Goal: Task Accomplishment & Management: Complete application form

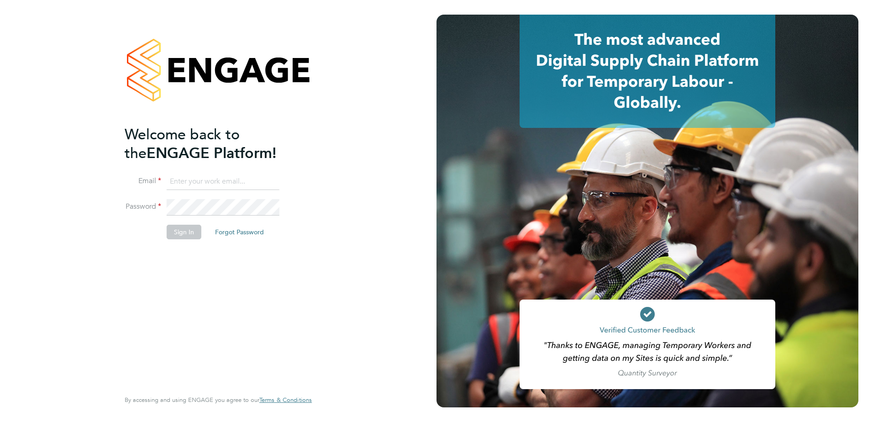
type input "[PERSON_NAME][EMAIL_ADDRESS][DOMAIN_NAME]"
click at [189, 227] on button "Sign In" at bounding box center [184, 232] width 35 height 15
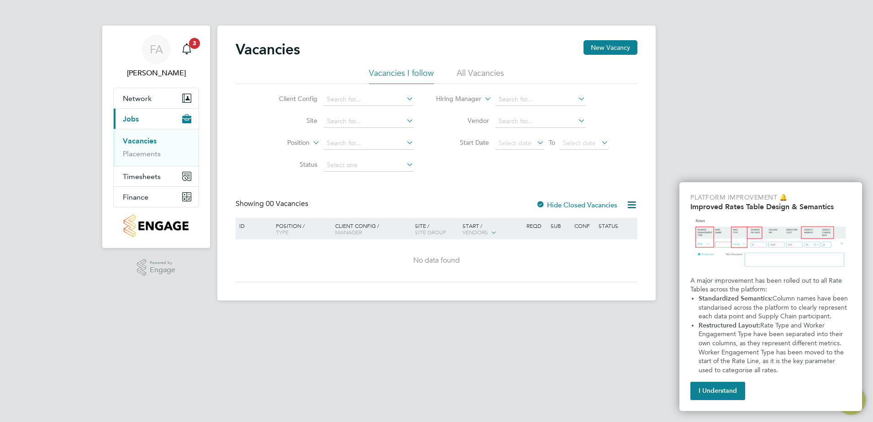
click at [720, 386] on button "I Understand" at bounding box center [717, 391] width 55 height 18
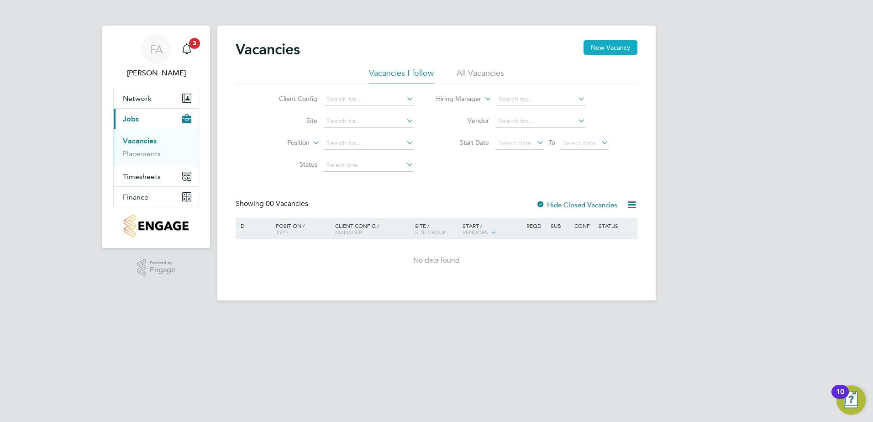
click at [605, 45] on button "New Vacancy" at bounding box center [610, 47] width 54 height 15
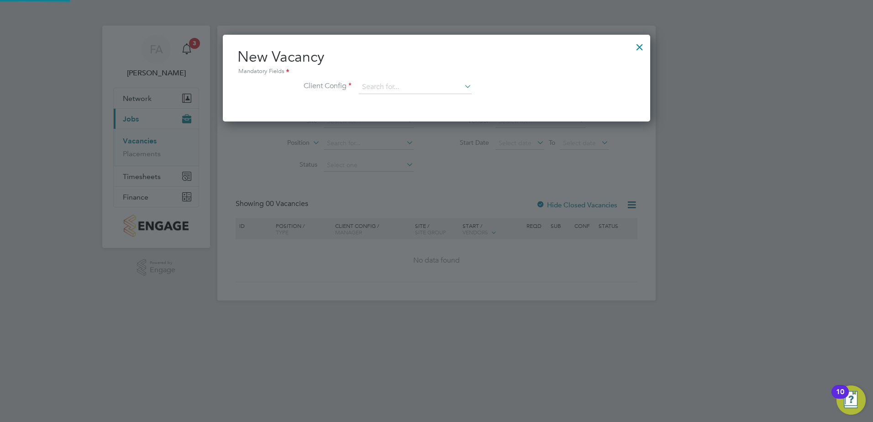
scroll to position [87, 428]
click at [370, 93] on div "Vacancies New Vacancy Vacancies I follow All Vacancies Client Config Site Posit…" at bounding box center [436, 163] width 438 height 275
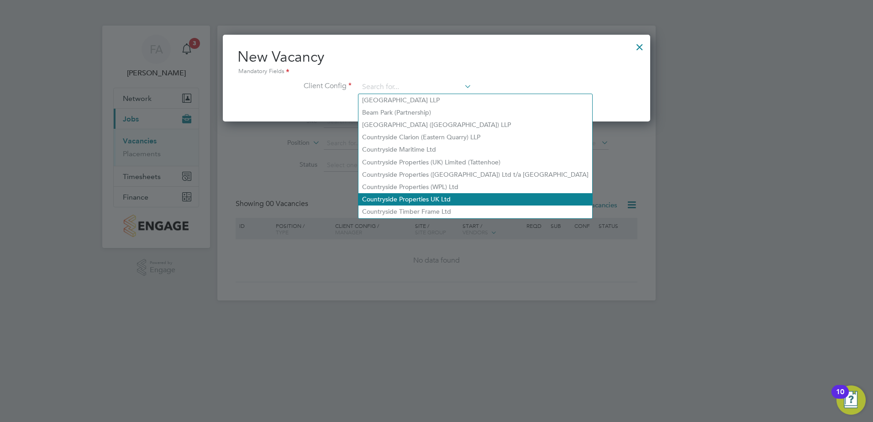
click at [462, 194] on li "Countryside Properties UK Ltd" at bounding box center [475, 199] width 234 height 12
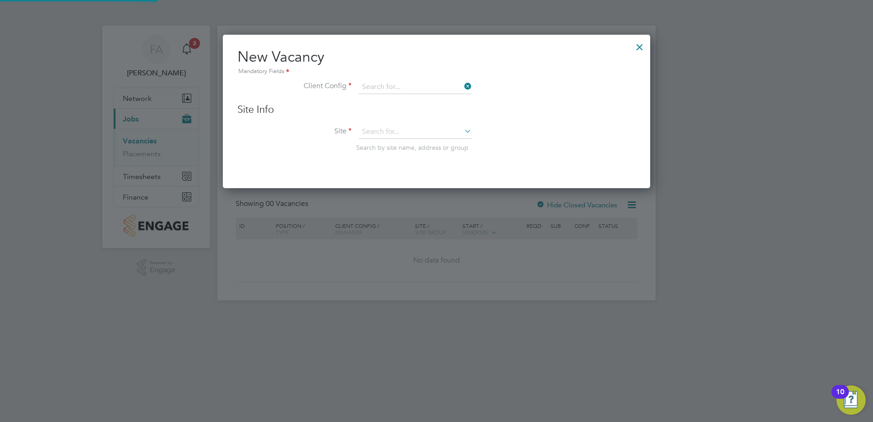
type input "Countryside Properties UK Ltd"
click at [395, 132] on input at bounding box center [415, 132] width 113 height 14
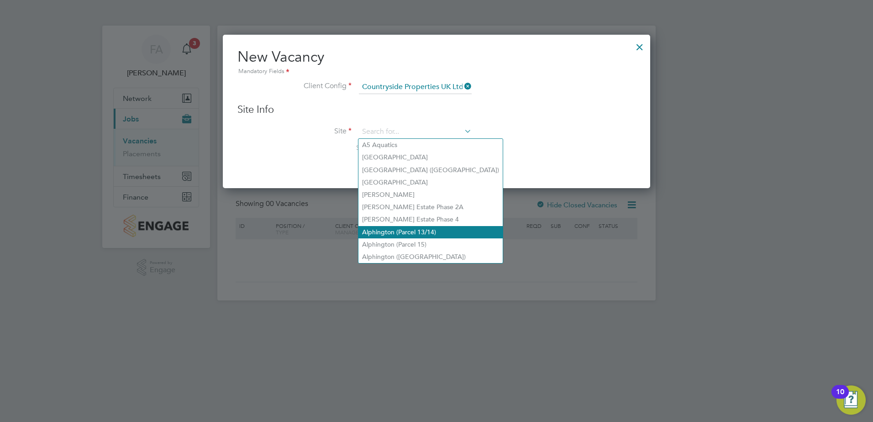
click at [426, 228] on li "Alphington (Parcel 13/14)" at bounding box center [430, 232] width 144 height 12
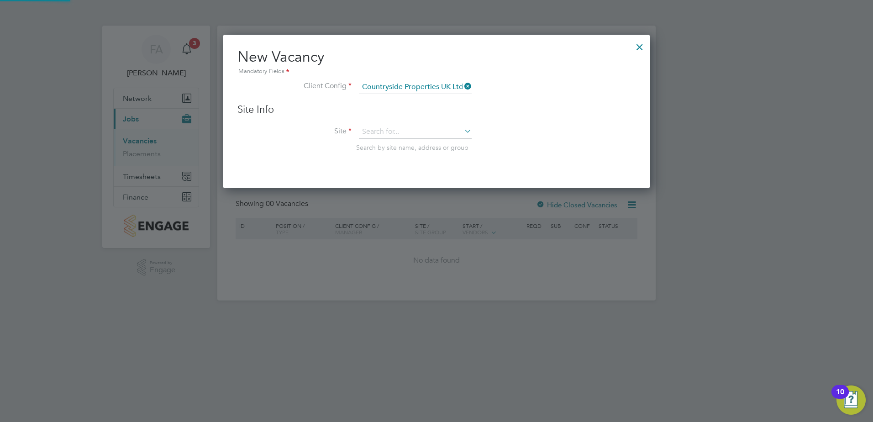
type input "Alphington (Parcel 13/14)"
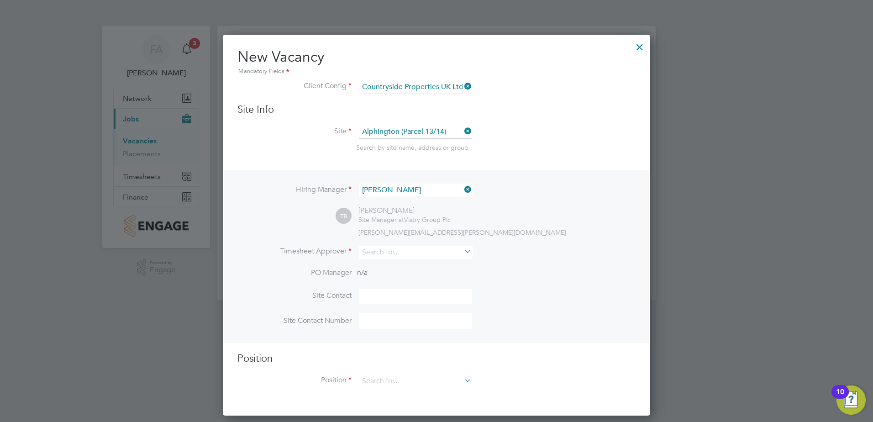
click at [462, 192] on icon at bounding box center [462, 189] width 0 height 13
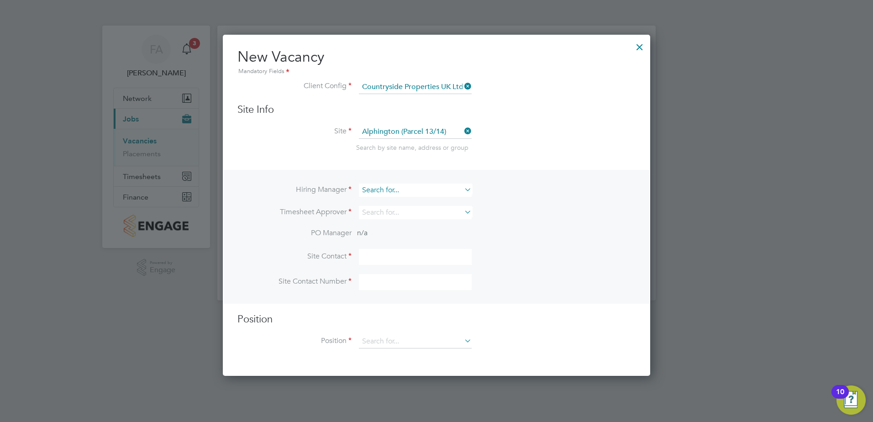
click at [426, 189] on input at bounding box center [415, 190] width 113 height 13
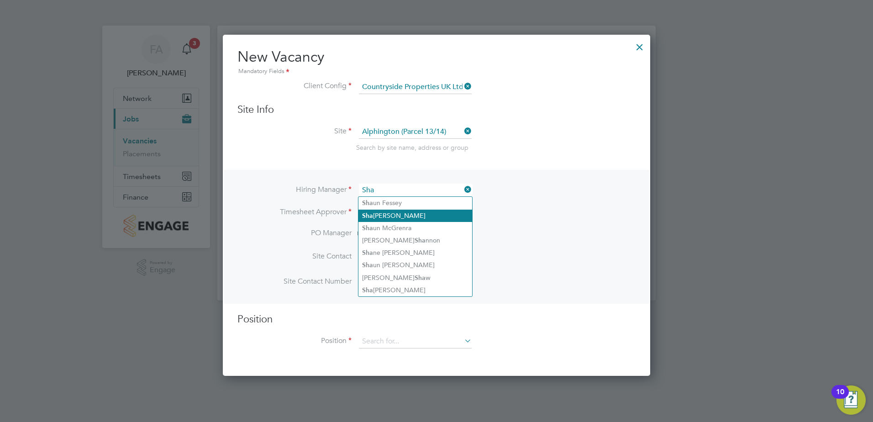
click at [415, 216] on li "Sha wn Helley" at bounding box center [415, 216] width 114 height 12
type input "Shawn Helley"
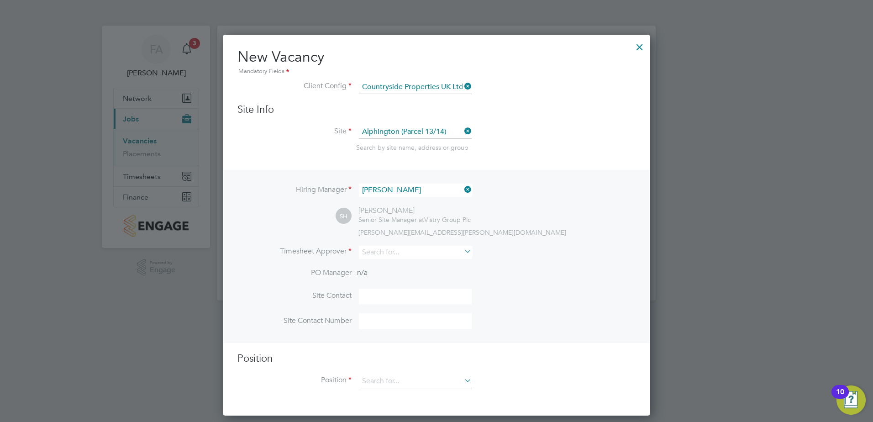
scroll to position [382, 428]
click at [395, 252] on input at bounding box center [415, 252] width 113 height 13
click at [404, 262] on li "Shawn Helley" at bounding box center [415, 265] width 114 height 12
type input "Shawn Helley"
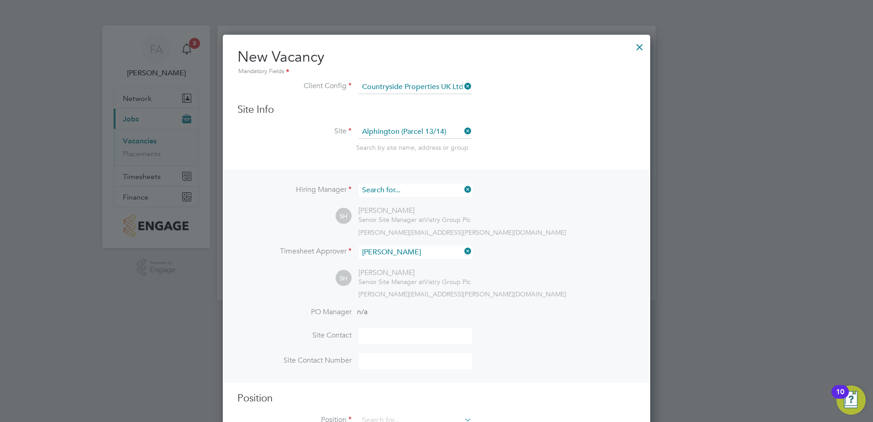
click at [411, 189] on input at bounding box center [415, 190] width 113 height 13
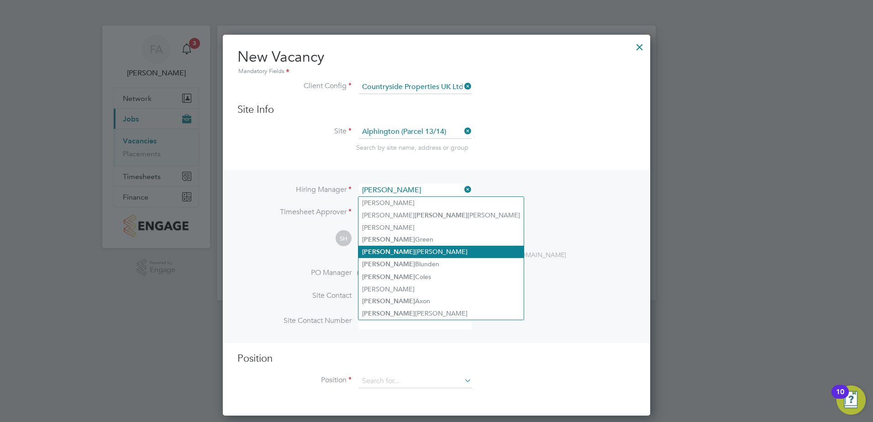
click at [403, 252] on li "Tom Barnett" at bounding box center [440, 252] width 165 height 12
type input "Tom Barnett"
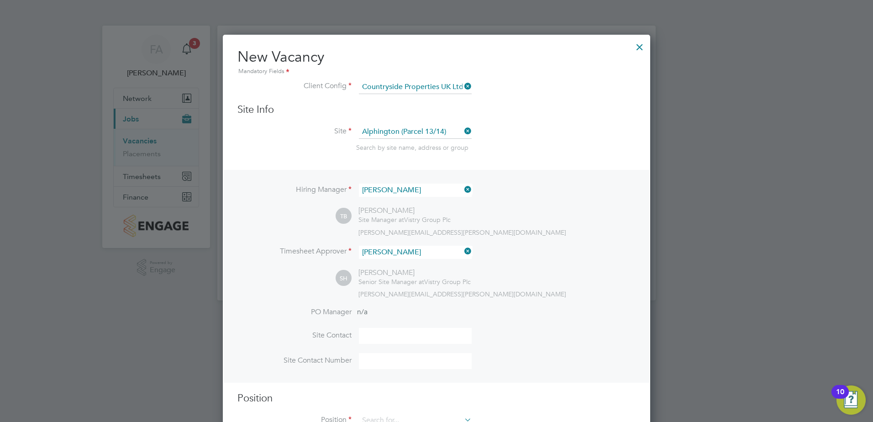
scroll to position [421, 428]
click at [390, 342] on input at bounding box center [415, 336] width 113 height 16
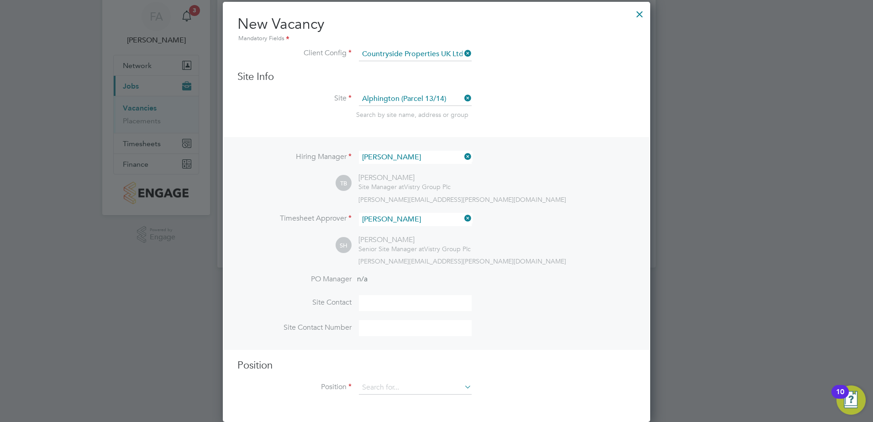
click at [384, 304] on input at bounding box center [415, 303] width 113 height 16
type input "Shawn Helley"
click at [379, 329] on input at bounding box center [415, 328] width 113 height 16
type input "07513723589"
click at [408, 392] on input at bounding box center [415, 388] width 113 height 14
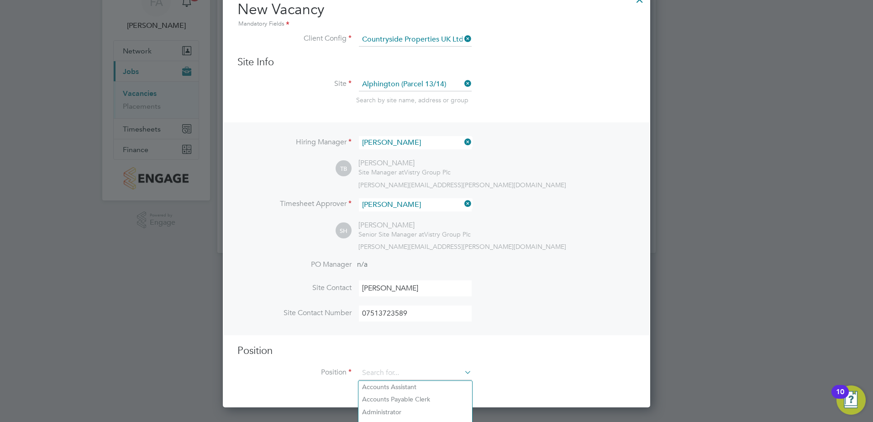
scroll to position [126, 0]
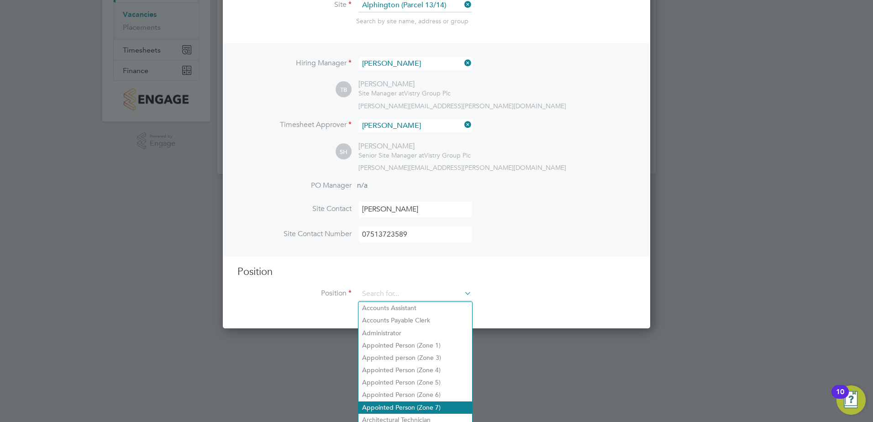
click at [424, 401] on li "Appointed Person (Zone 7)" at bounding box center [415, 407] width 114 height 12
type input "Appointed Person (Zone 7)"
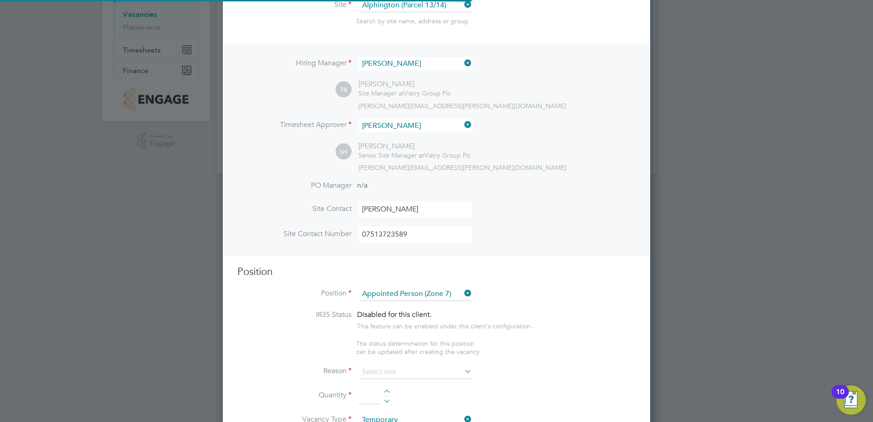
scroll to position [1316, 428]
type textarea "• The Appointed Person (AP) shall ensure that the Construction Phase Lifting Pl…"
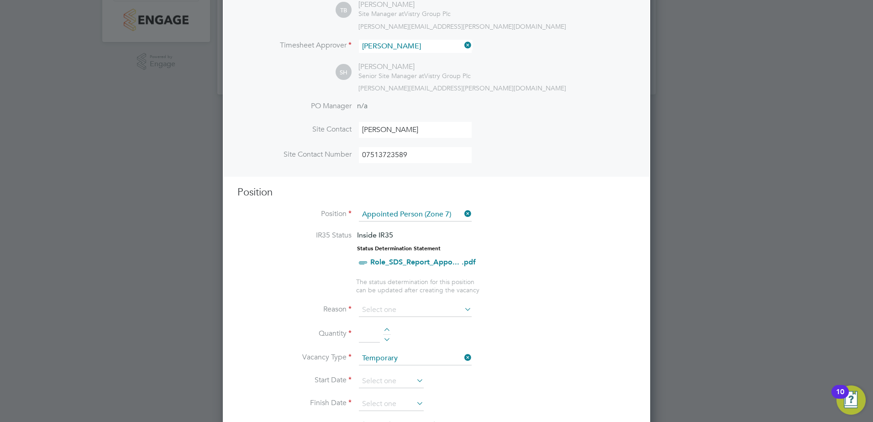
scroll to position [218, 0]
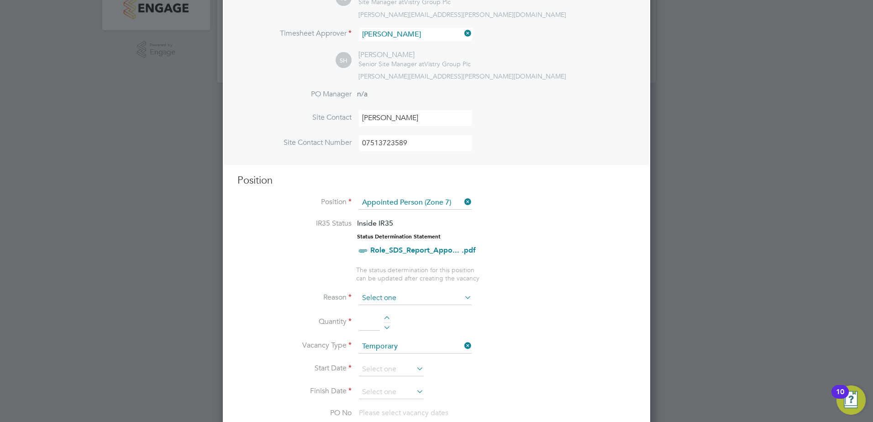
click at [390, 301] on input at bounding box center [415, 298] width 113 height 14
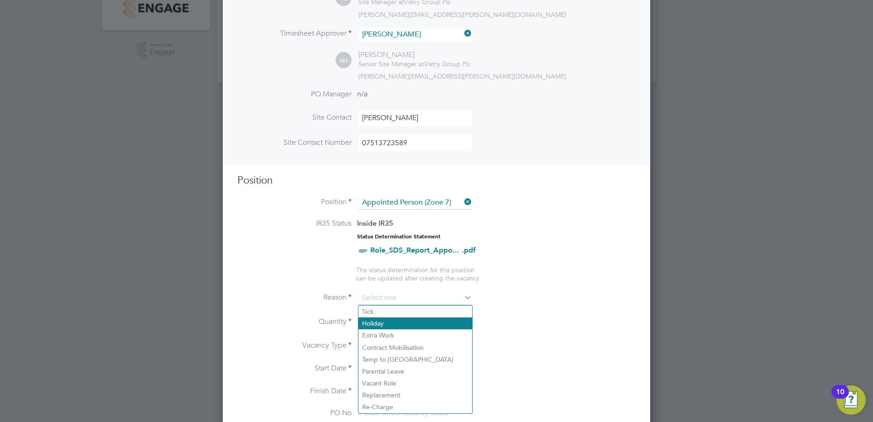
click at [399, 324] on li "Holiday" at bounding box center [415, 323] width 114 height 12
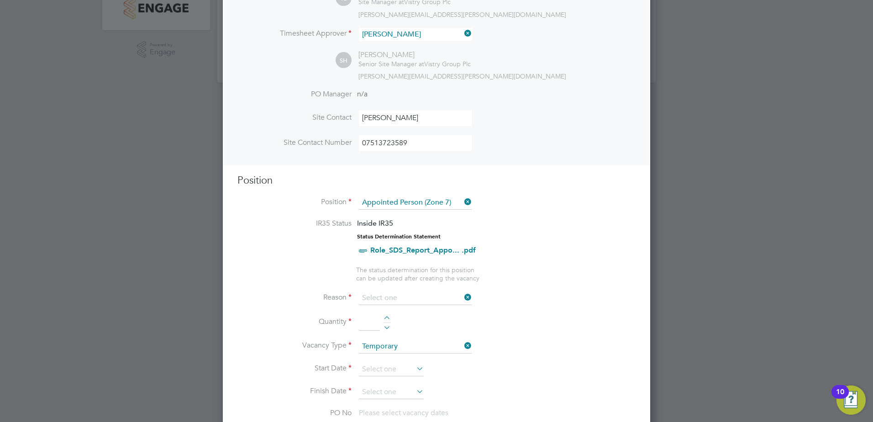
type input "Holiday"
click at [373, 327] on input at bounding box center [369, 322] width 21 height 16
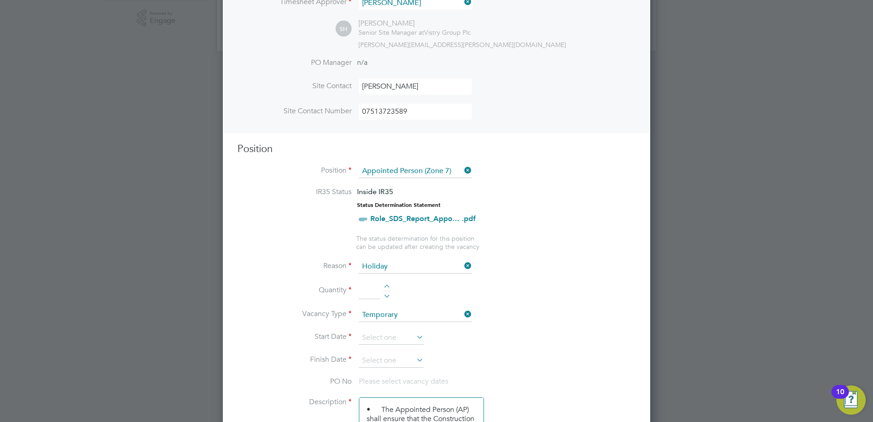
scroll to position [309, 0]
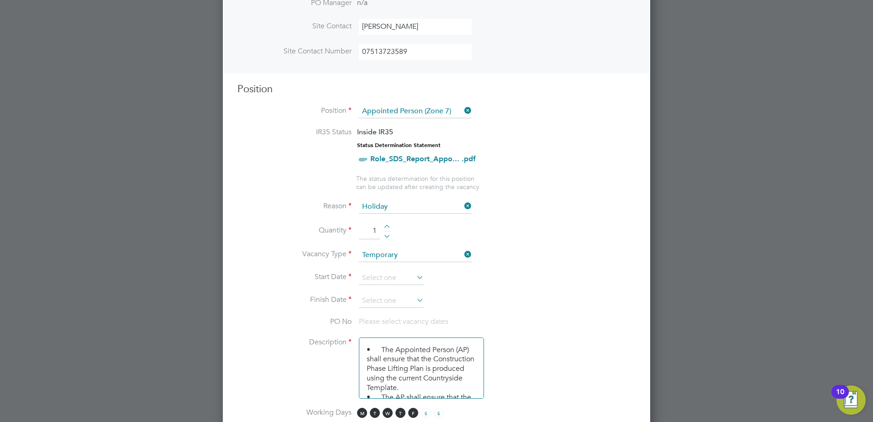
click at [385, 226] on div at bounding box center [387, 228] width 8 height 6
click at [388, 235] on div at bounding box center [387, 234] width 8 height 6
type input "1"
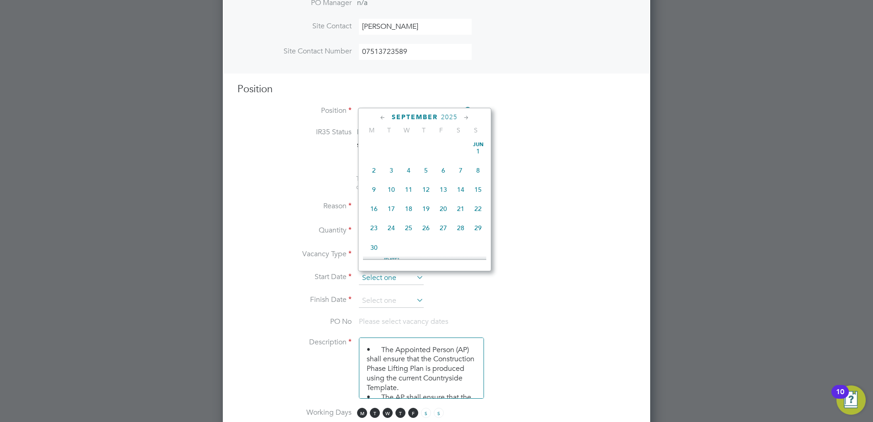
click at [395, 279] on input at bounding box center [391, 278] width 65 height 14
click at [370, 229] on span "15" at bounding box center [373, 220] width 17 height 17
type input "15 Sep 2025"
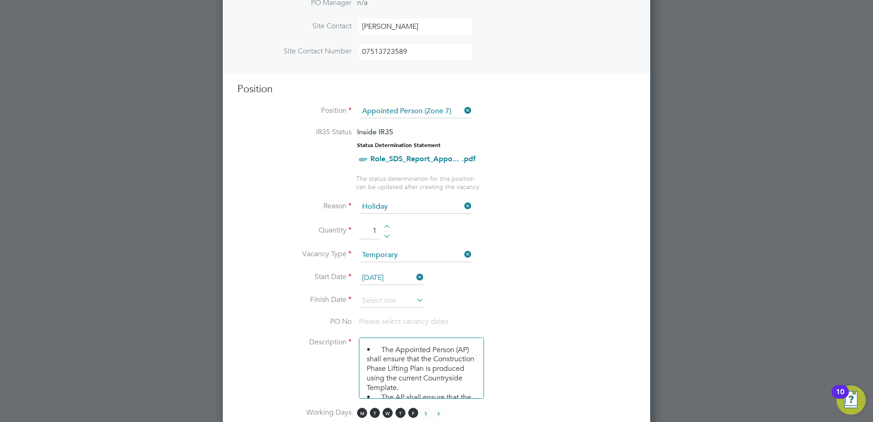
click at [415, 300] on icon at bounding box center [415, 300] width 0 height 13
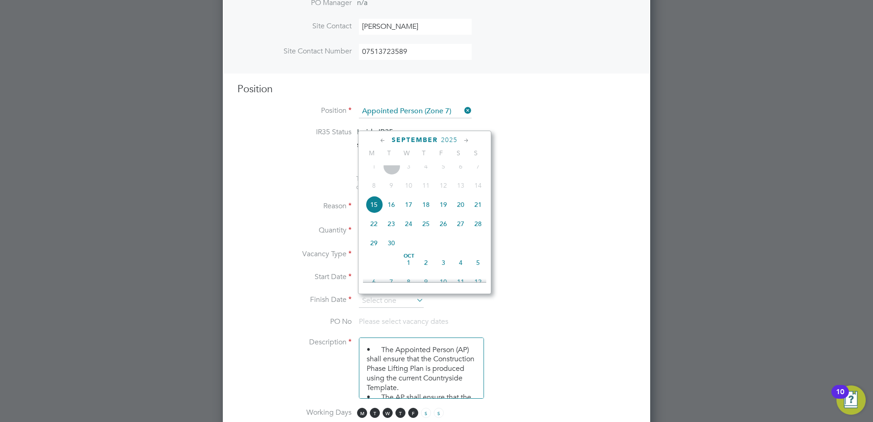
scroll to position [362, 0]
click at [443, 224] on span "3" at bounding box center [443, 216] width 17 height 17
type input "03 Oct 2025"
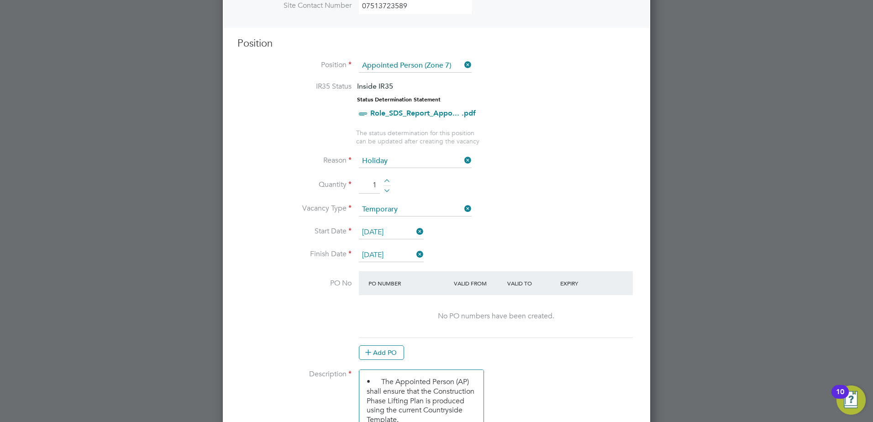
scroll to position [400, 0]
